Goal: Transaction & Acquisition: Purchase product/service

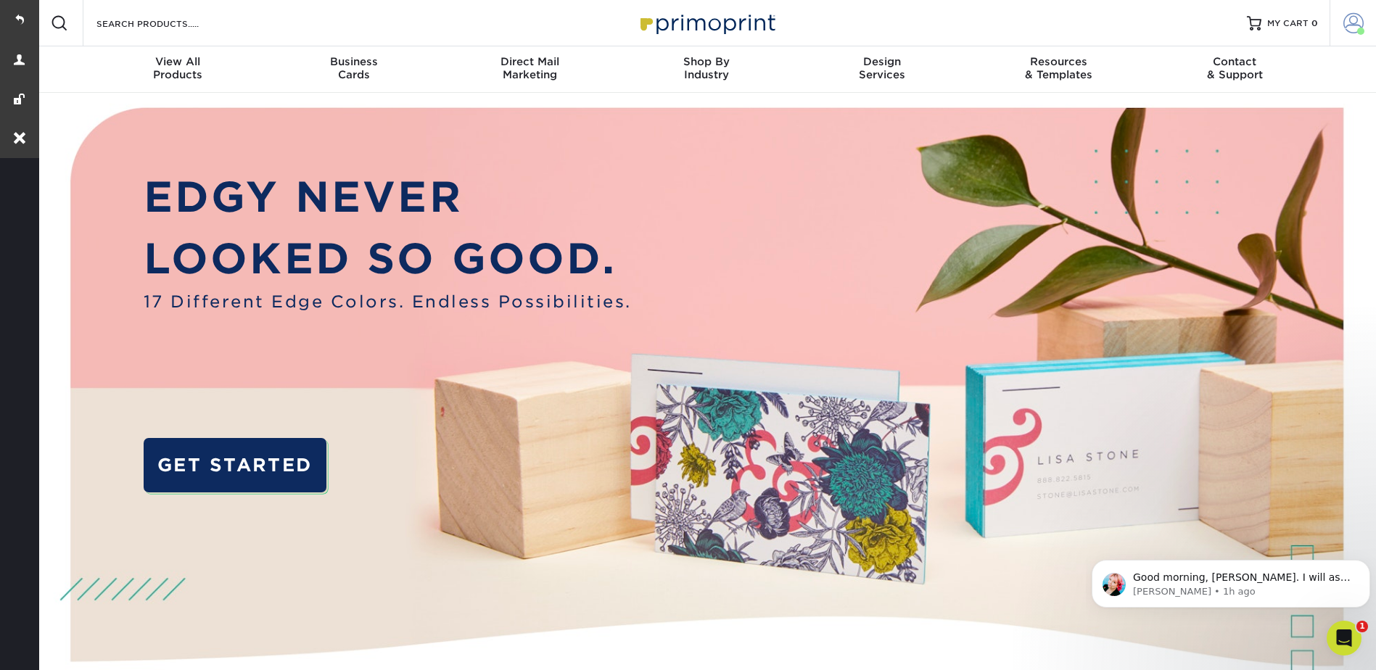
click at [1363, 13] on span at bounding box center [1354, 23] width 20 height 20
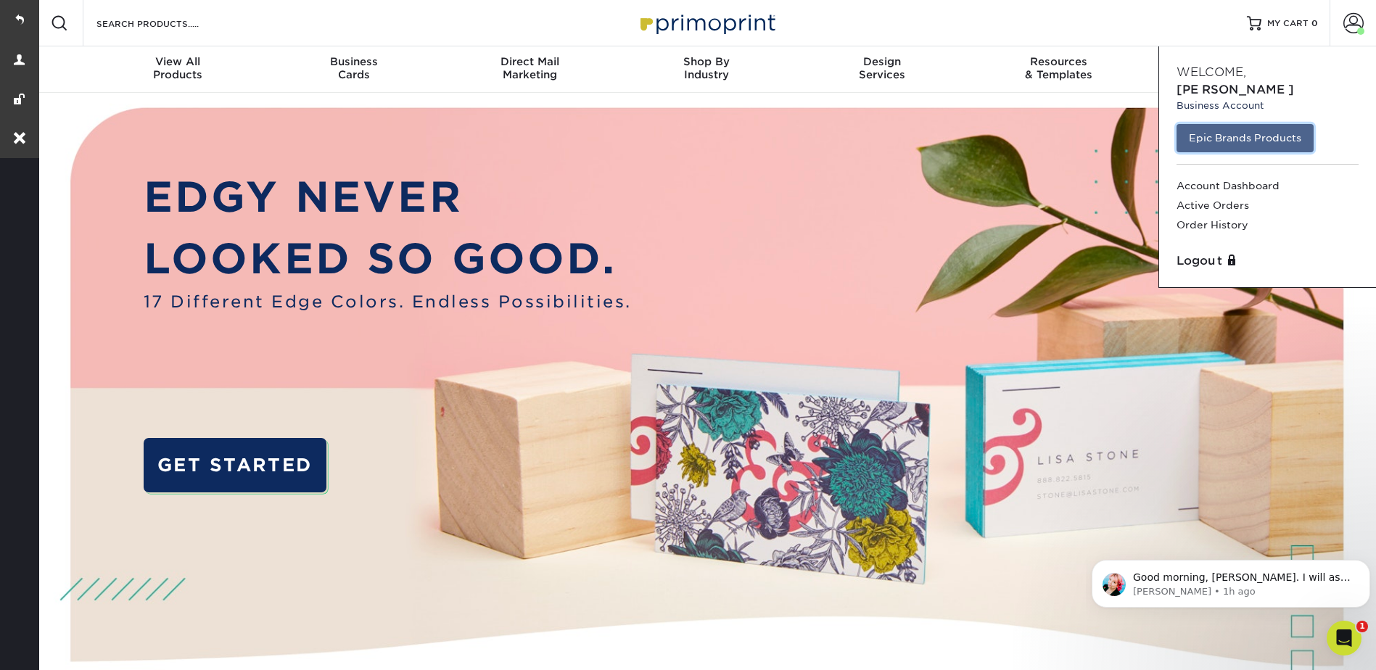
click at [1260, 124] on link "Epic Brands Products" at bounding box center [1245, 138] width 137 height 28
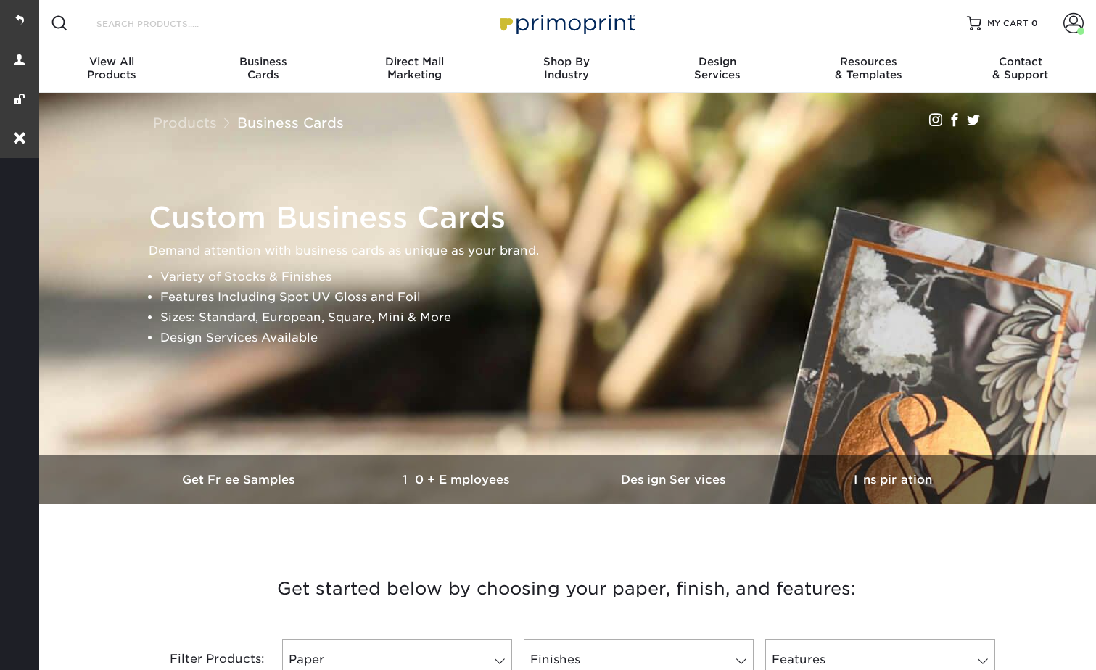
click at [129, 30] on input "Search Products" at bounding box center [165, 23] width 141 height 17
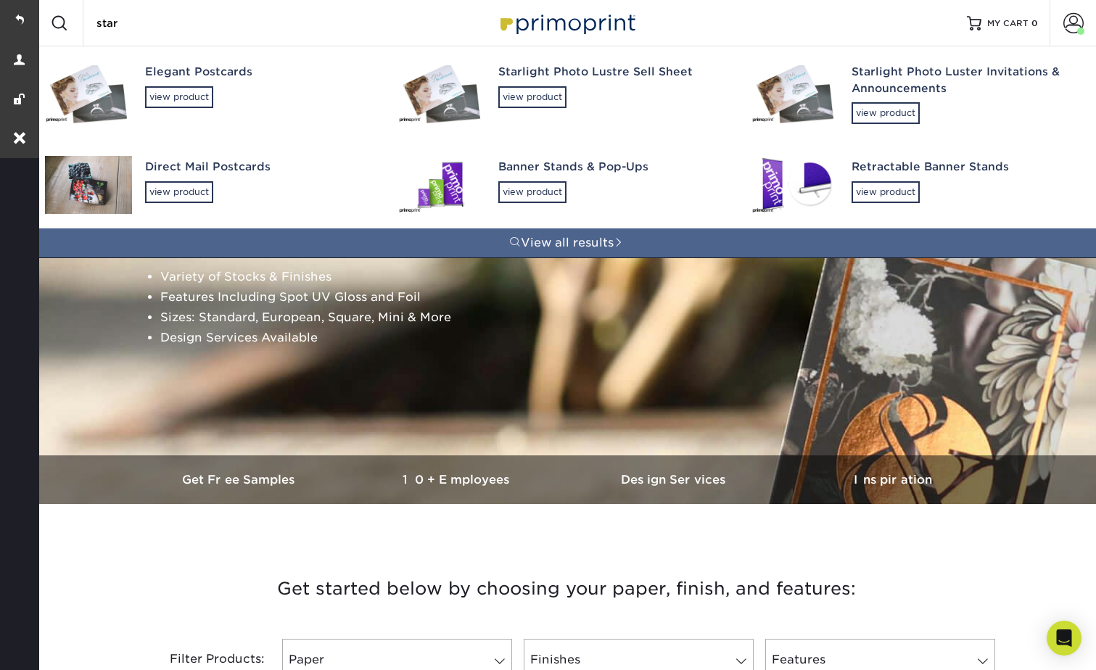
type input "star"
click at [466, 83] on img at bounding box center [441, 94] width 87 height 58
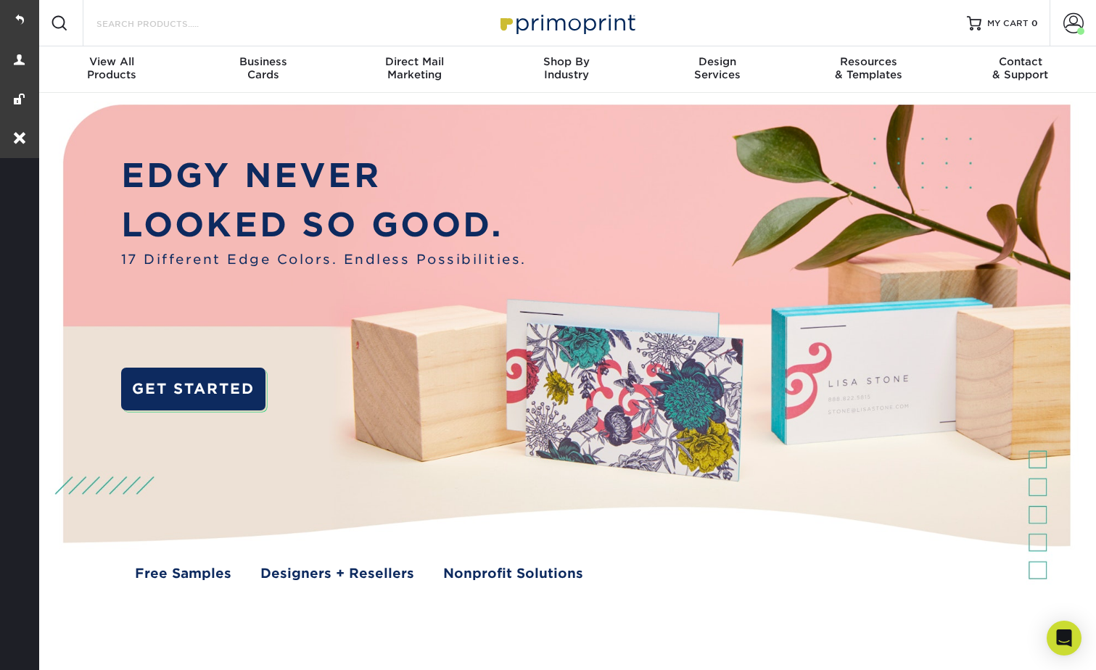
click at [144, 28] on input "Search Products" at bounding box center [165, 23] width 141 height 17
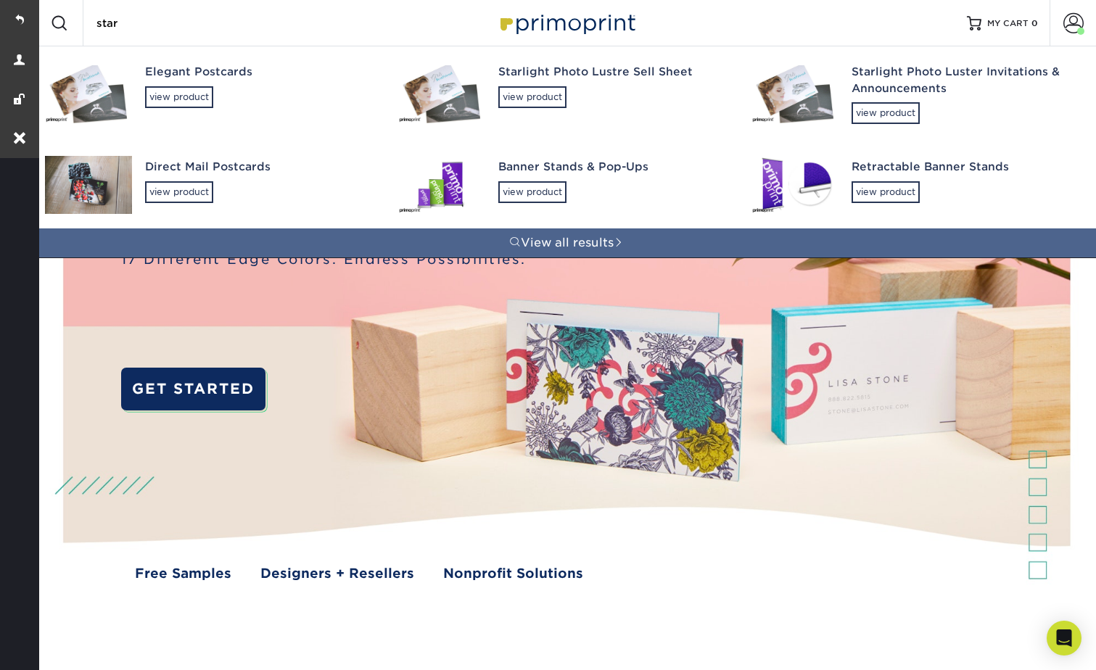
type input "star"
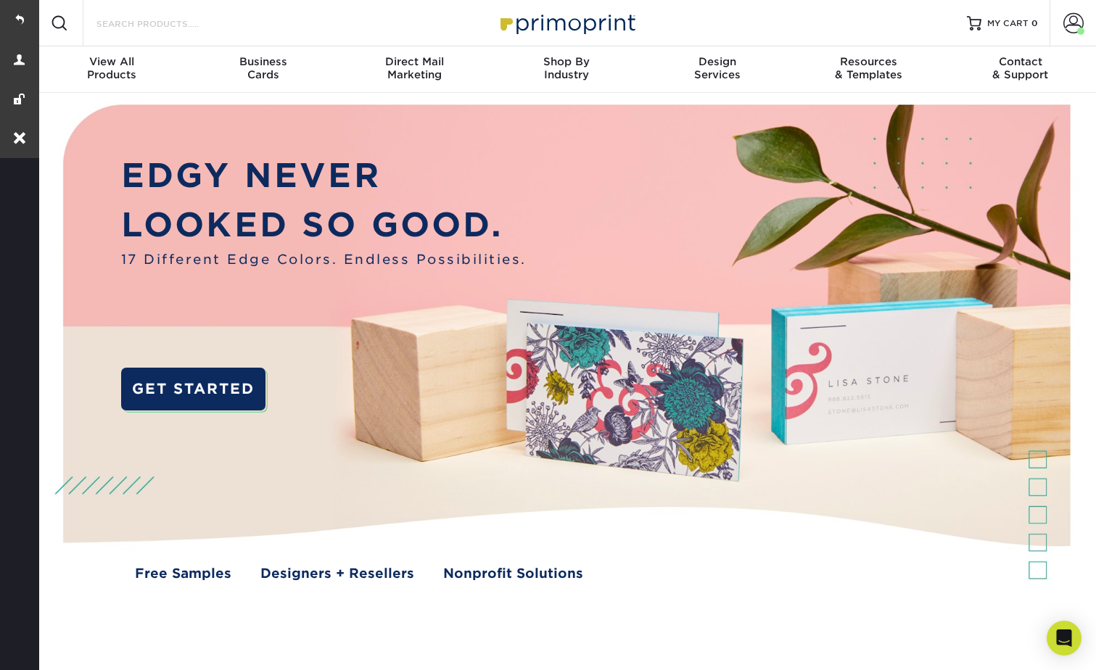
click at [193, 21] on input "Search Products" at bounding box center [165, 23] width 141 height 17
type input "star"
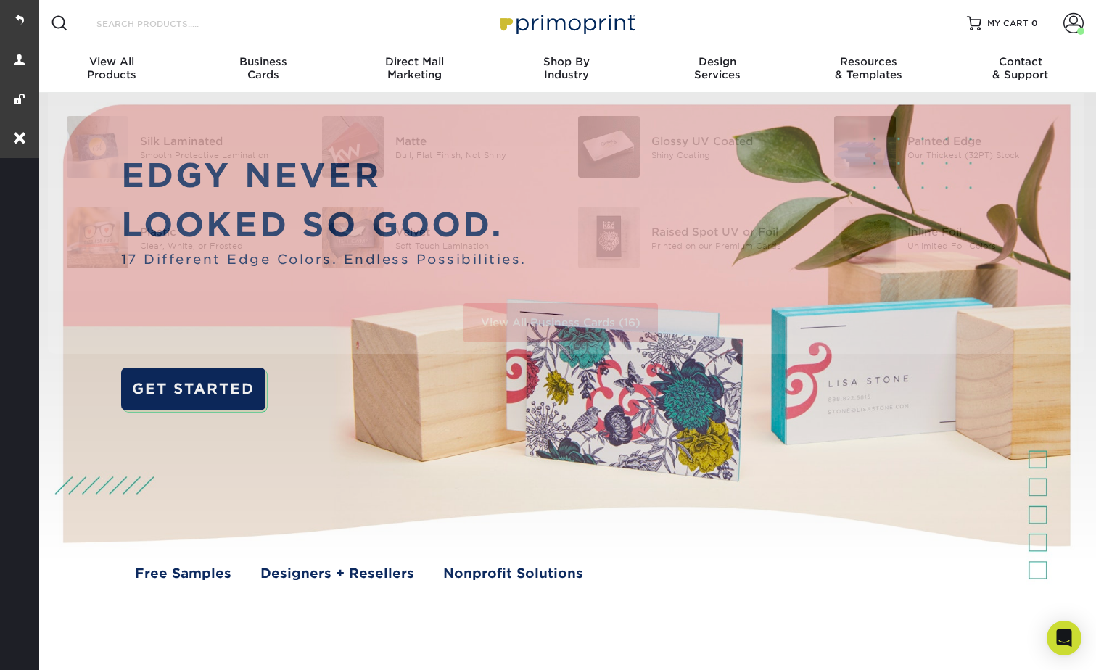
click at [195, 20] on input "Search Products" at bounding box center [165, 23] width 141 height 17
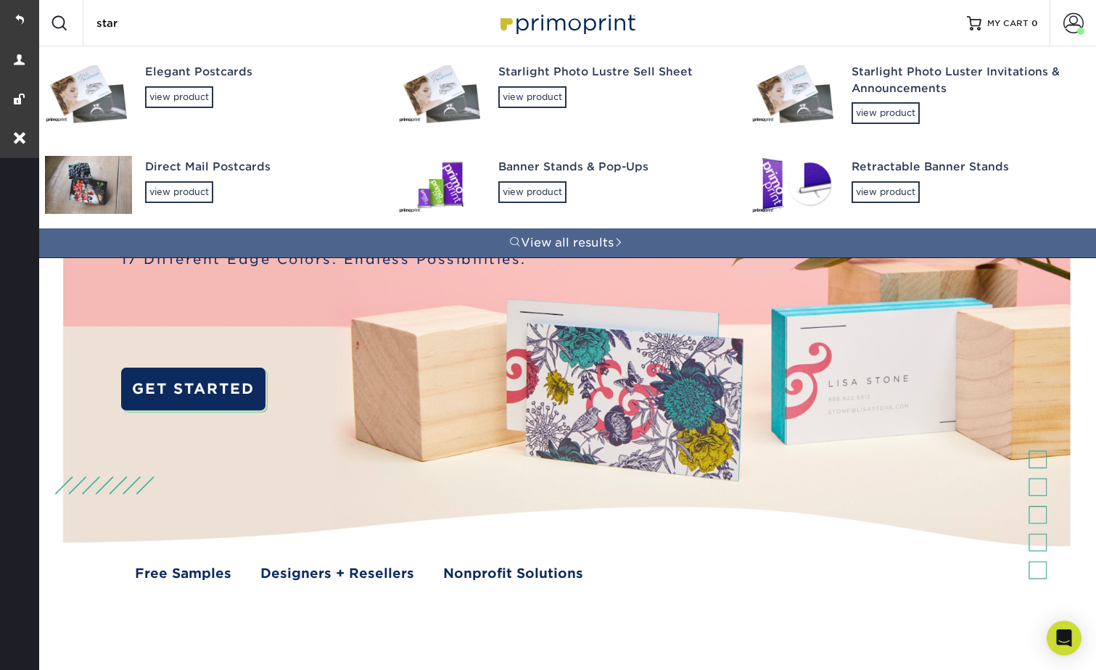
type input "star"
